Goal: Use online tool/utility: Utilize a website feature to perform a specific function

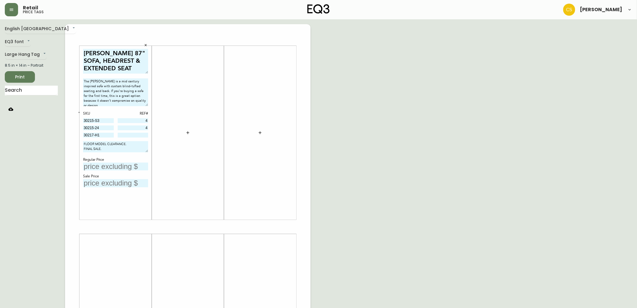
click at [21, 77] on span "Print" at bounding box center [20, 77] width 20 height 8
click at [105, 163] on input "text" at bounding box center [115, 166] width 65 height 8
click at [135, 135] on input at bounding box center [133, 135] width 31 height 5
type input "21"
click at [106, 164] on input "text" at bounding box center [115, 166] width 65 height 8
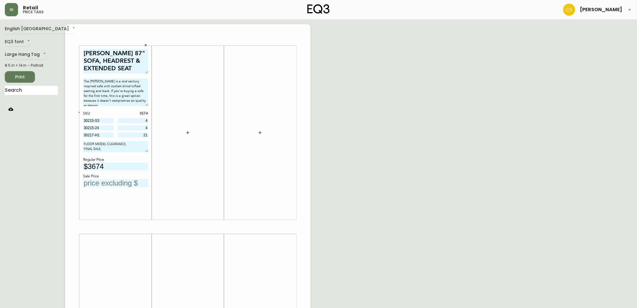
type input "$3674"
click at [122, 178] on div "Sale Price" at bounding box center [115, 175] width 65 height 5
click at [119, 181] on input "text" at bounding box center [115, 183] width 65 height 8
type input "$2559"
click at [29, 75] on span "Print" at bounding box center [20, 77] width 20 height 8
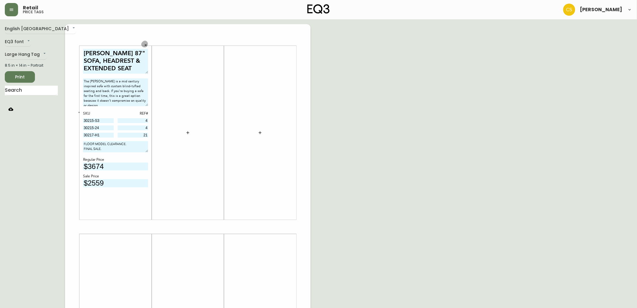
click at [148, 46] on icon "button" at bounding box center [146, 45] width 4 height 4
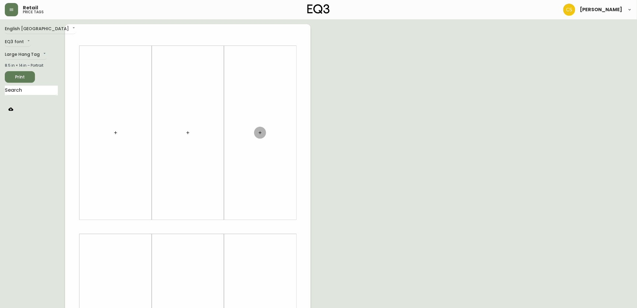
click at [257, 131] on button "button" at bounding box center [260, 133] width 12 height 12
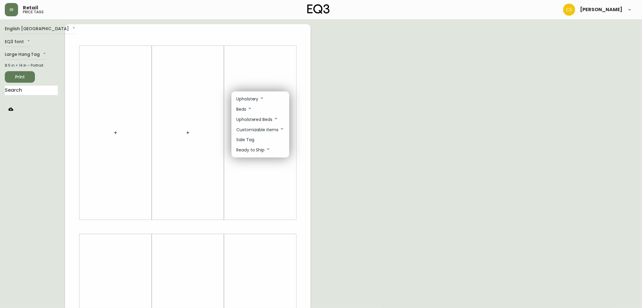
click at [245, 140] on p "Sale Tag" at bounding box center [245, 139] width 18 height 6
